Goal: Find specific page/section: Find specific page/section

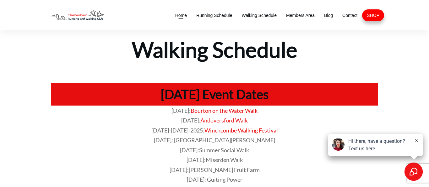
click at [180, 16] on span "Home" at bounding box center [181, 15] width 12 height 9
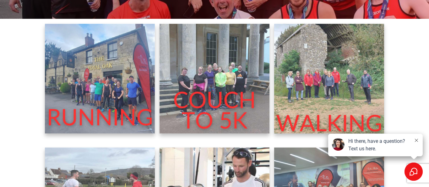
scroll to position [162, 0]
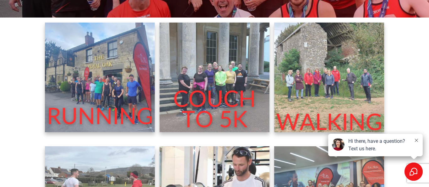
click at [322, 97] on img at bounding box center [329, 78] width 110 height 110
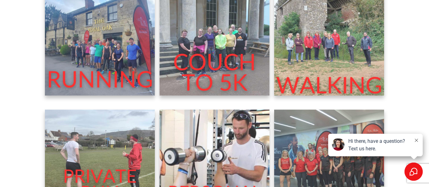
scroll to position [196, 0]
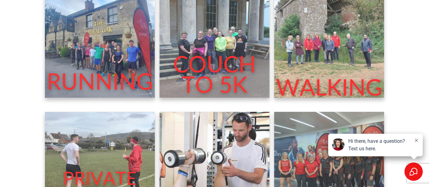
click at [219, 59] on img at bounding box center [214, 43] width 110 height 110
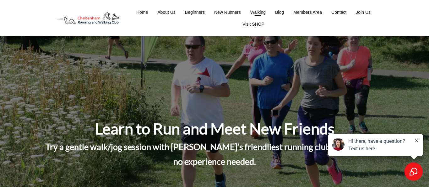
click at [260, 12] on span "Walking" at bounding box center [257, 12] width 15 height 9
